Goal: Task Accomplishment & Management: Manage account settings

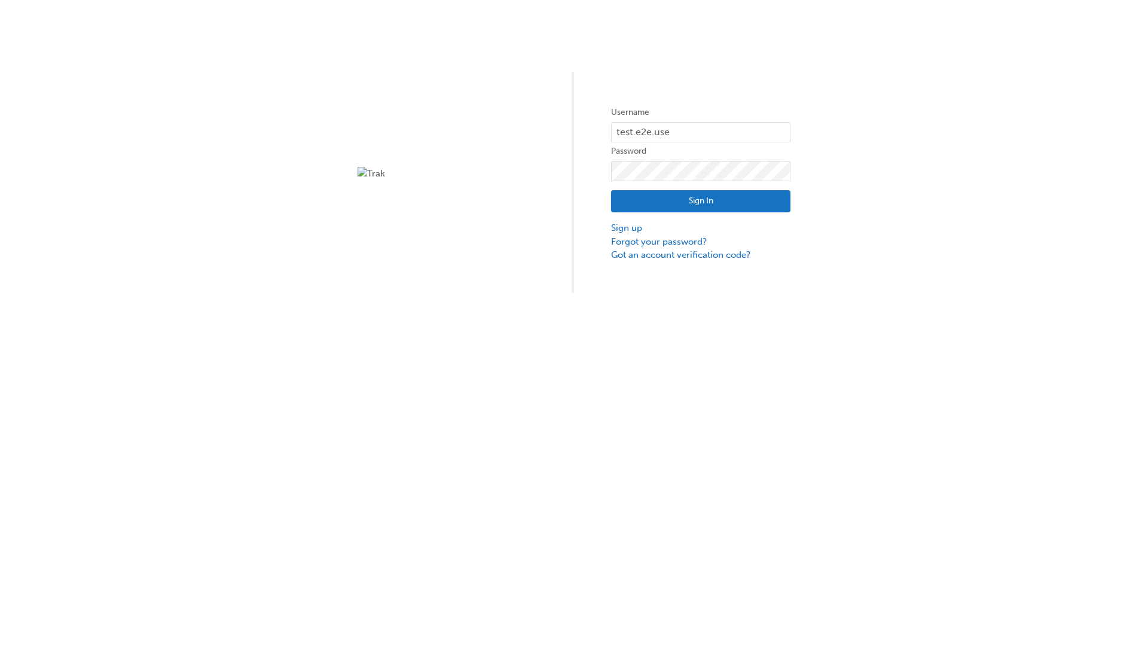
type input "test.e2e.user31"
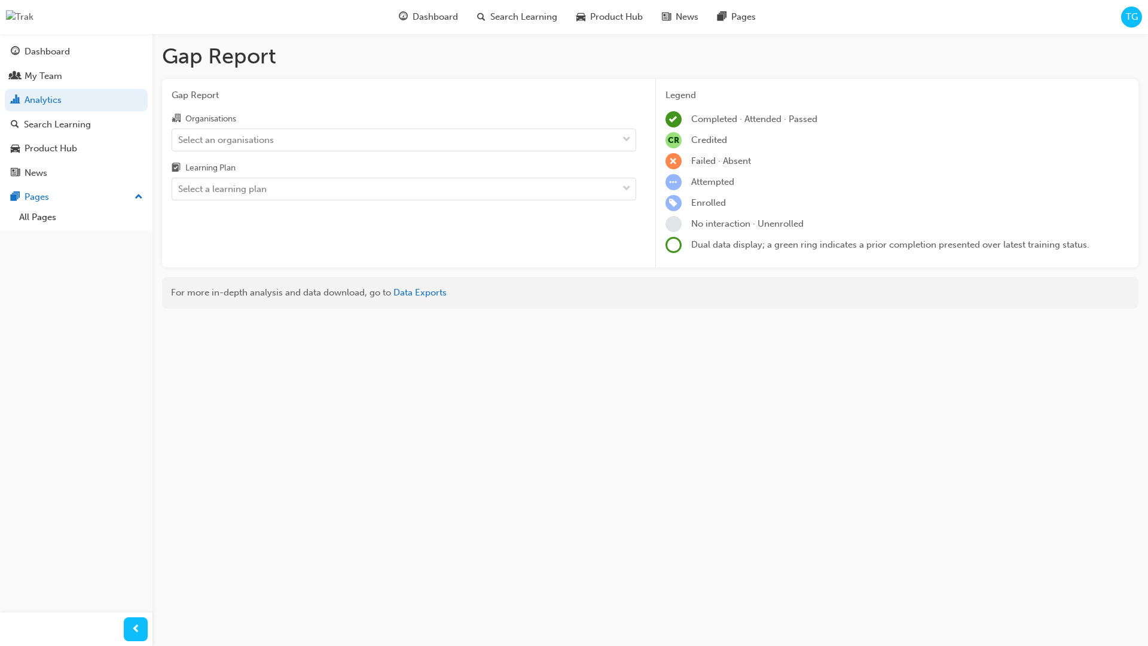
click at [179, 139] on input "Organisations Select an organisations" at bounding box center [178, 139] width 1 height 10
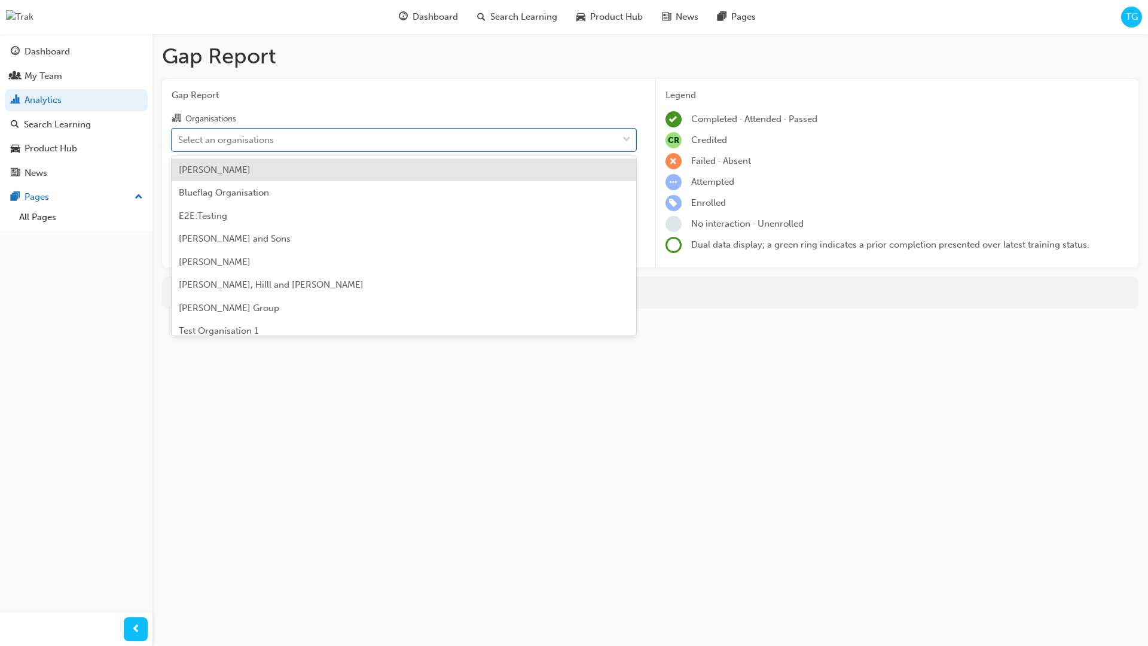
click at [179, 189] on input "Learning Plan Select a learning plan" at bounding box center [178, 189] width 1 height 10
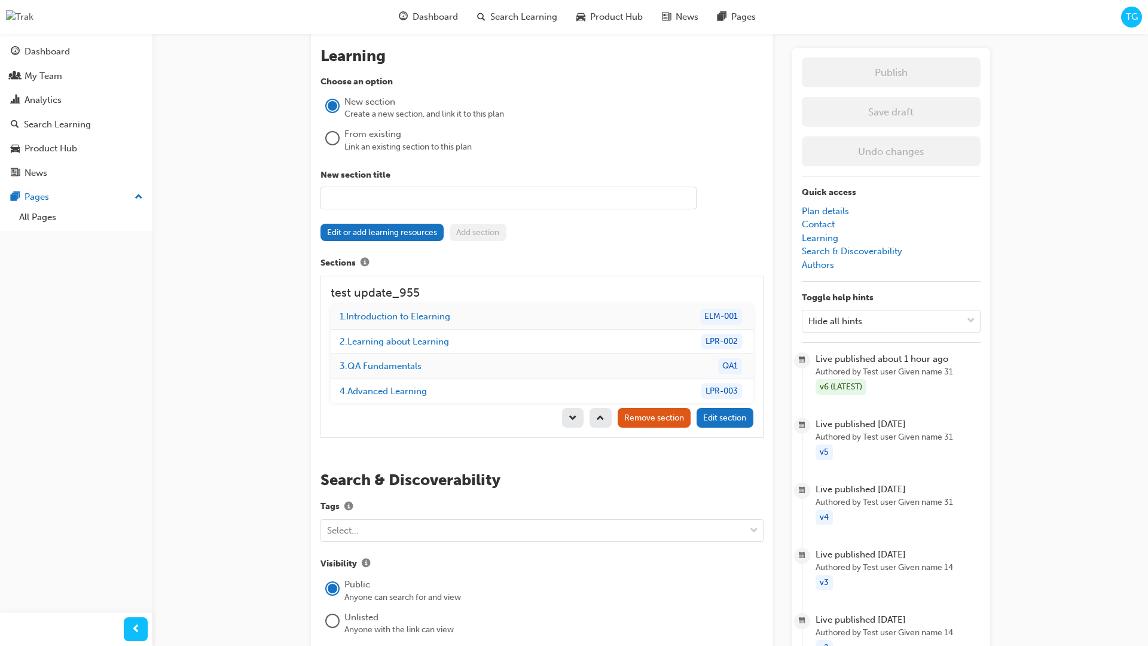
scroll to position [1021, 0]
click at [637, 268] on label "Sections" at bounding box center [541, 263] width 443 height 16
click at [374, 268] on button "Sections" at bounding box center [365, 263] width 18 height 16
